Goal: Information Seeking & Learning: Learn about a topic

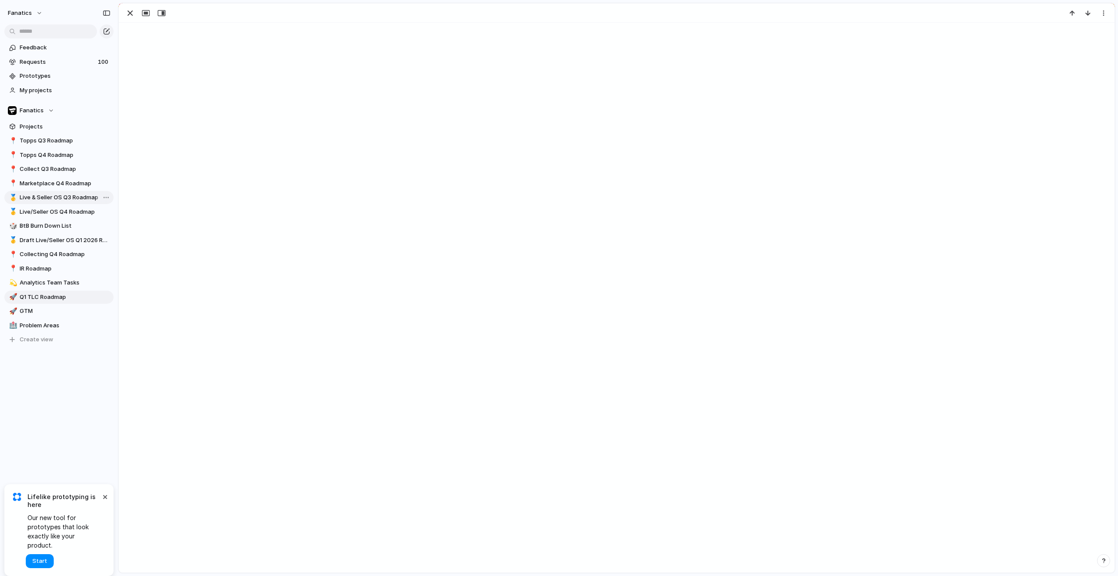
click at [52, 198] on span "Live & Seller OS Q3 Roadmap" at bounding box center [65, 197] width 91 height 9
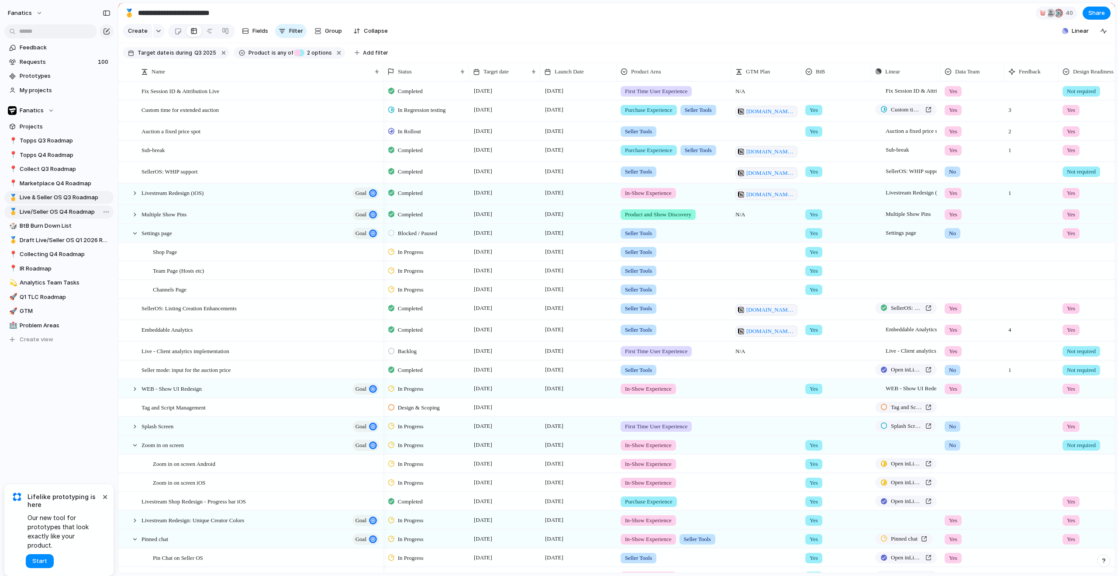
click at [69, 216] on link "🥇 Live/Seller OS Q4 Roadmap" at bounding box center [58, 211] width 109 height 13
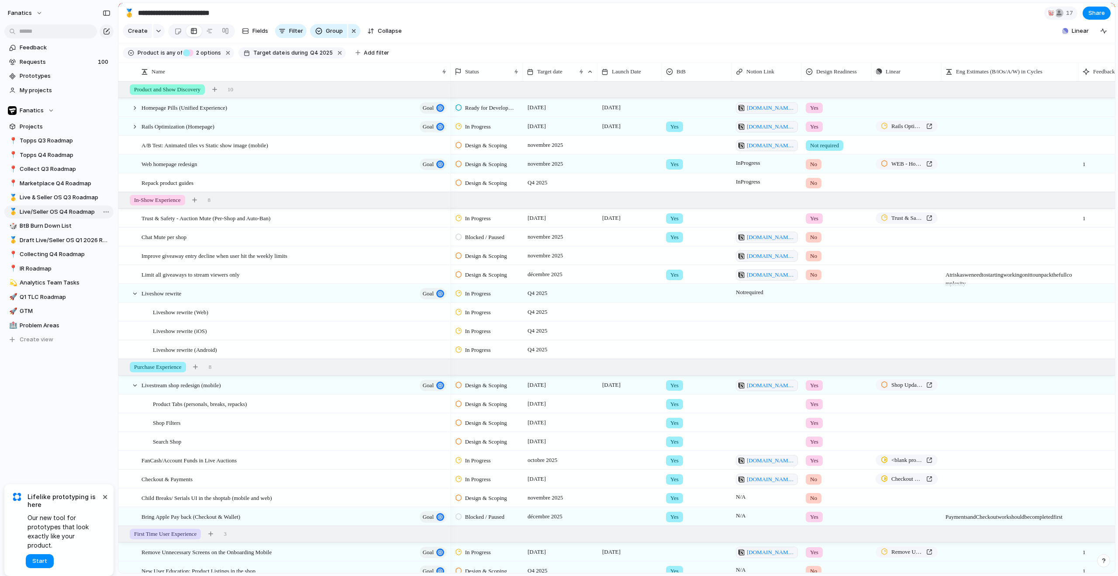
type input "**********"
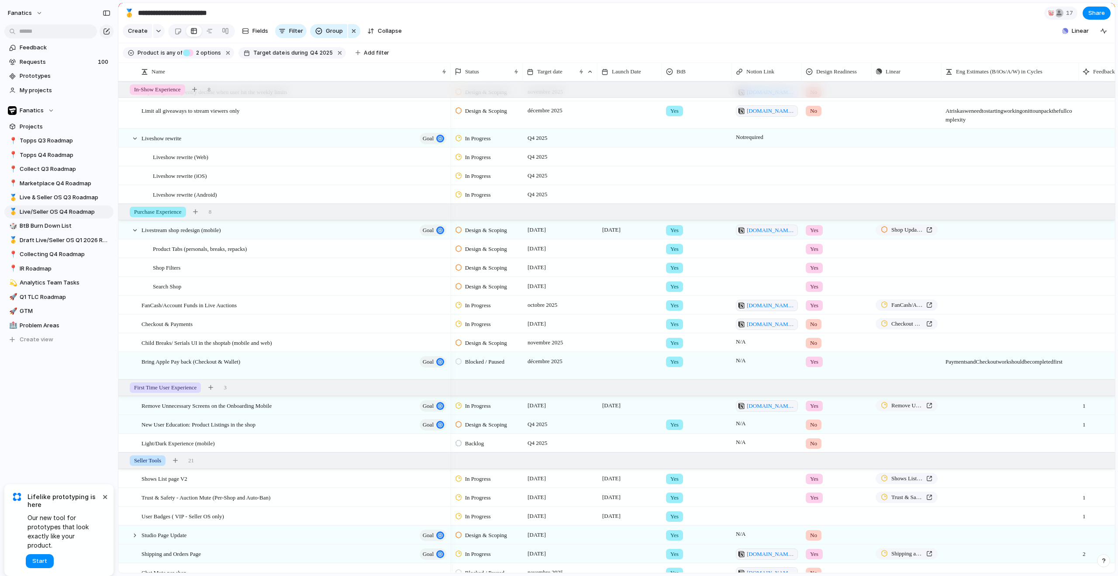
scroll to position [268, 0]
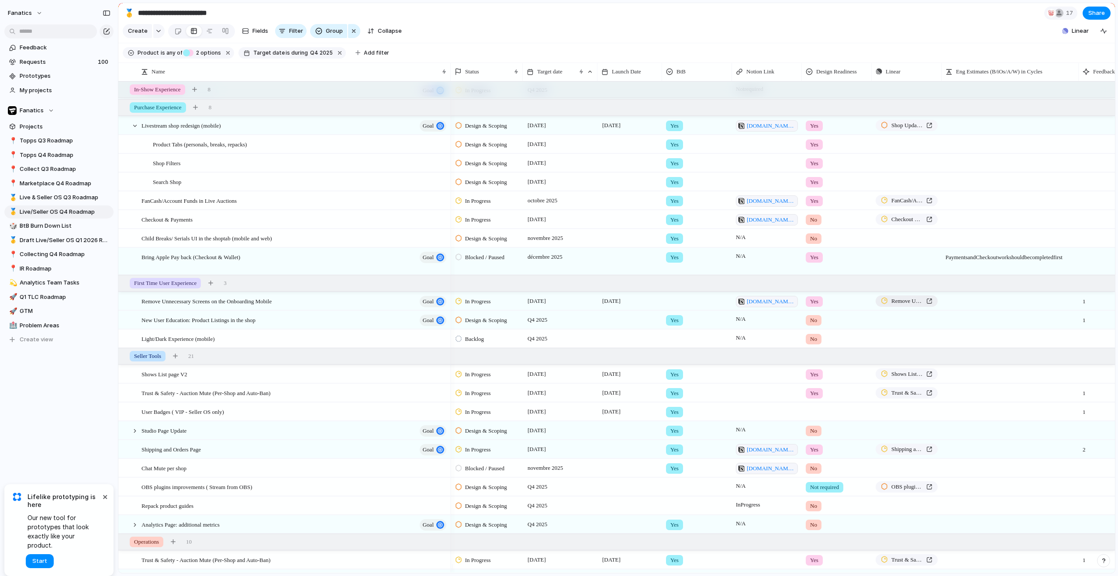
click at [895, 305] on span "Remove Unnecessary Screens on the Onboarding Mobile" at bounding box center [906, 300] width 31 height 9
click at [548, 434] on span "[DATE]" at bounding box center [536, 430] width 23 height 10
click at [138, 438] on div at bounding box center [131, 430] width 24 height 18
click at [136, 434] on div at bounding box center [135, 431] width 8 height 8
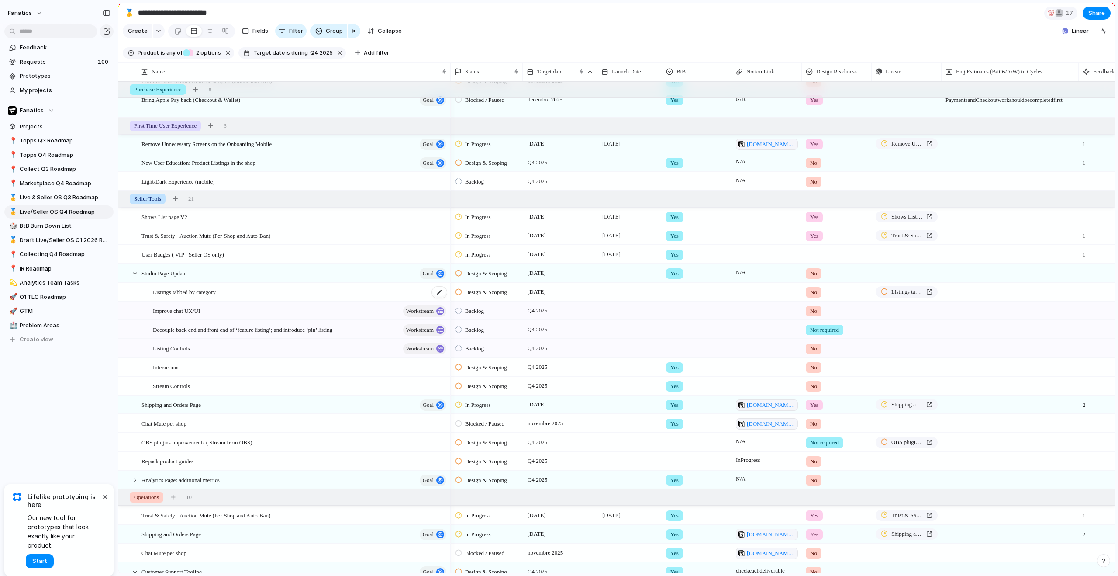
scroll to position [0, 0]
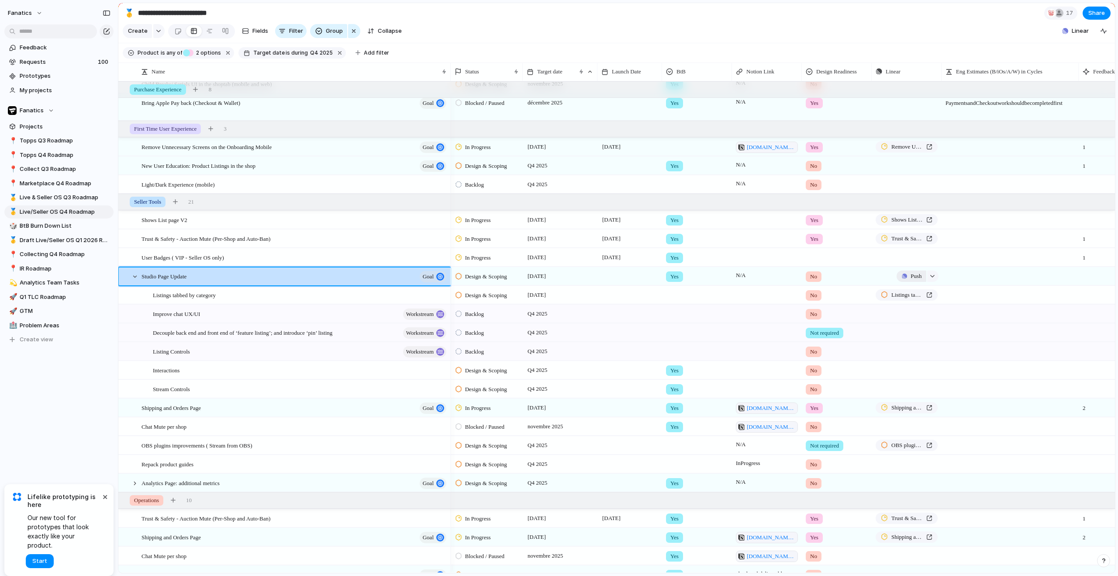
click at [902, 279] on div "button" at bounding box center [904, 275] width 5 height 5
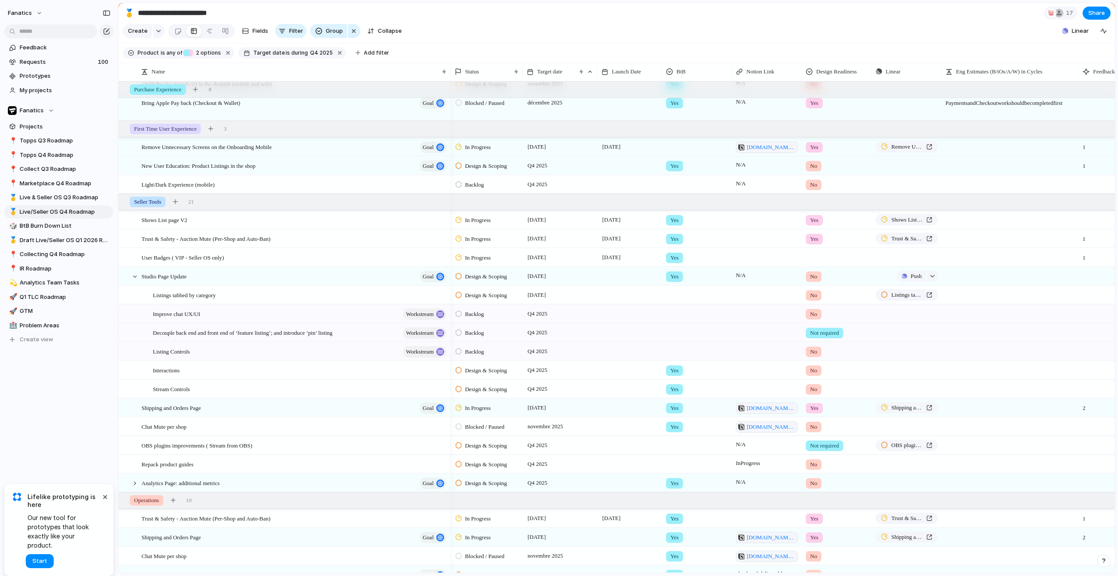
click at [931, 283] on div "Project Issue" at bounding box center [559, 288] width 1118 height 576
click at [935, 282] on button "button" at bounding box center [932, 275] width 11 height 11
click at [905, 303] on input "**********" at bounding box center [922, 302] width 100 height 17
type input "*********"
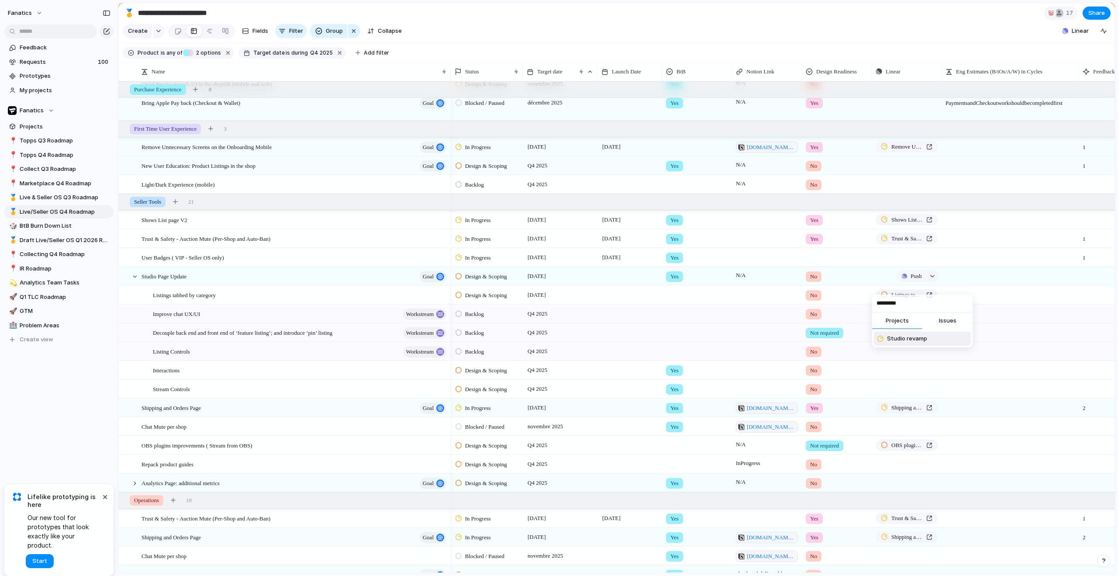
click at [918, 341] on span "Studio revamp" at bounding box center [907, 338] width 40 height 9
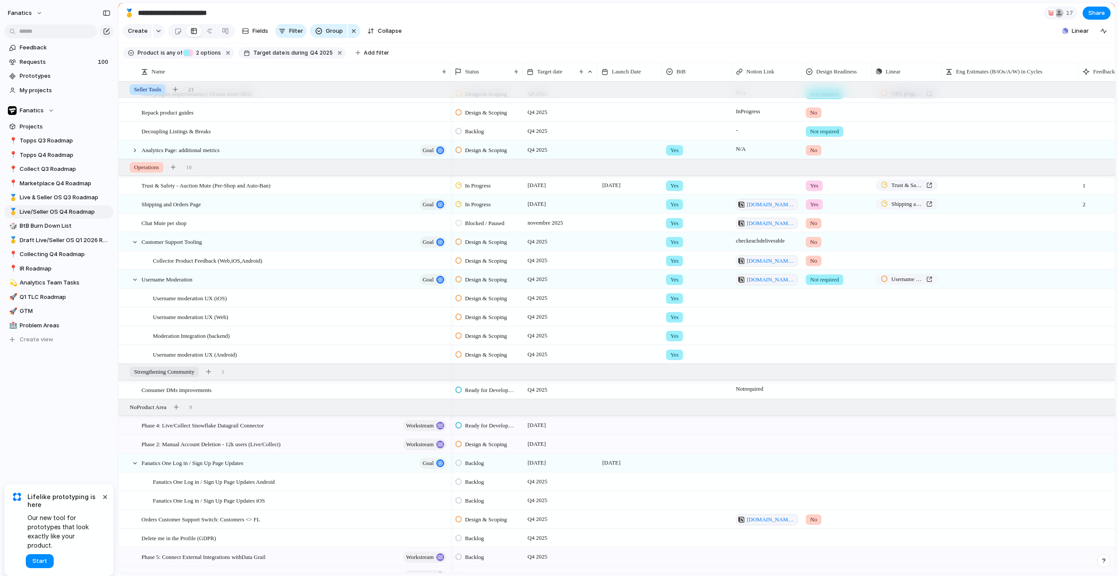
scroll to position [774, 0]
